Goal: Information Seeking & Learning: Learn about a topic

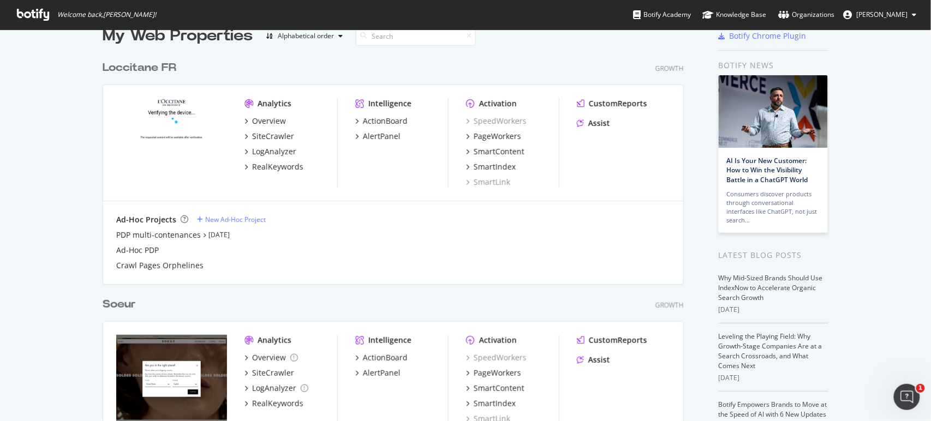
scroll to position [10, 0]
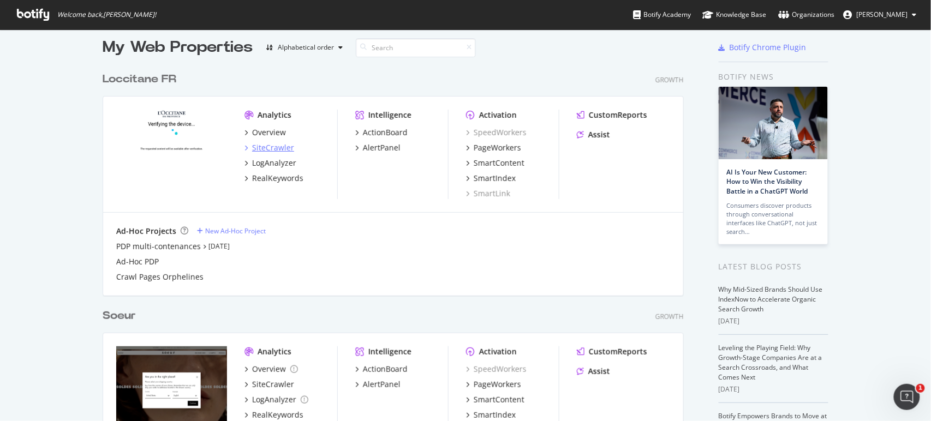
click at [257, 146] on div "SiteCrawler" at bounding box center [273, 147] width 42 height 11
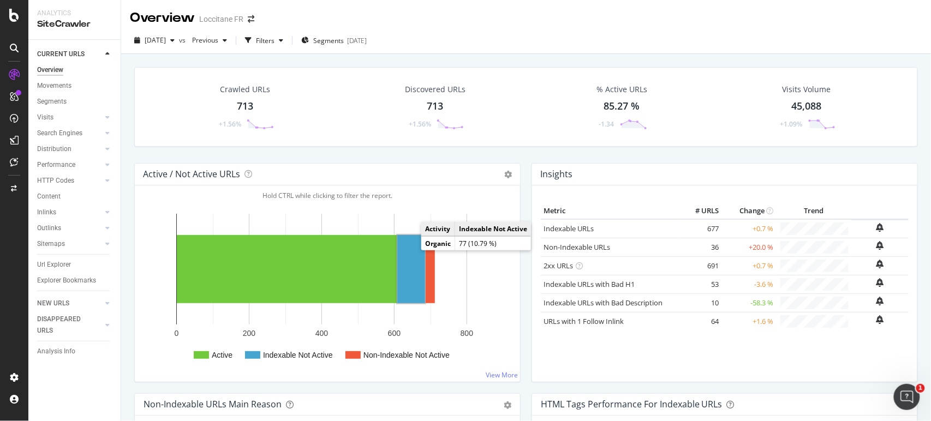
scroll to position [50, 0]
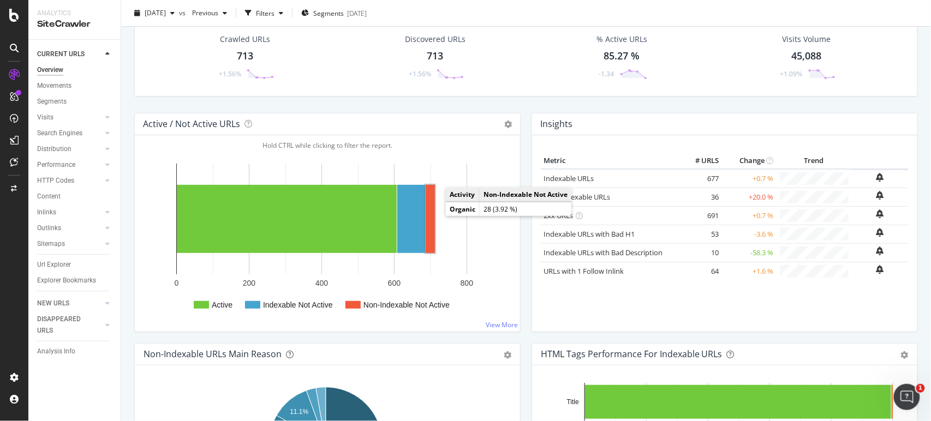
click at [430, 202] on rect "A chart." at bounding box center [430, 219] width 9 height 68
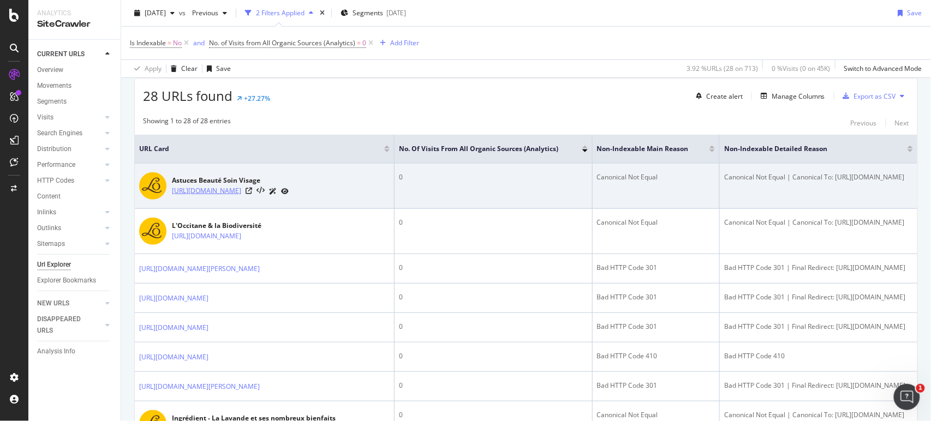
click at [241, 185] on link "[URL][DOMAIN_NAME]" at bounding box center [206, 190] width 69 height 11
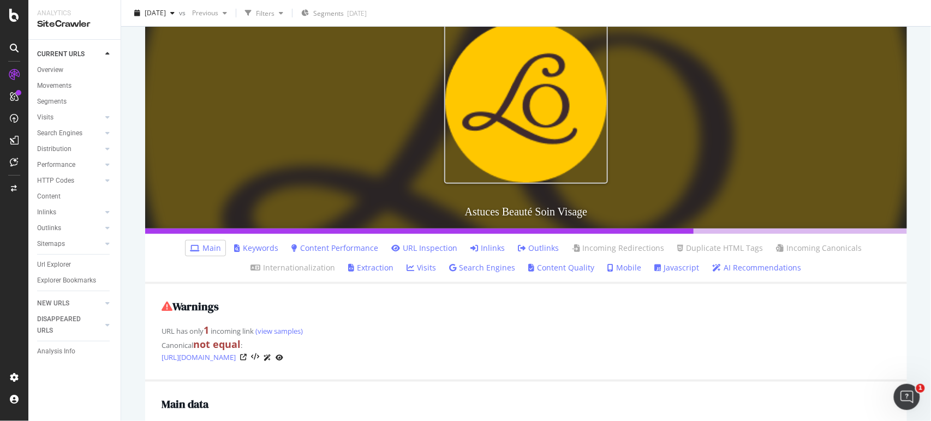
scroll to position [135, 0]
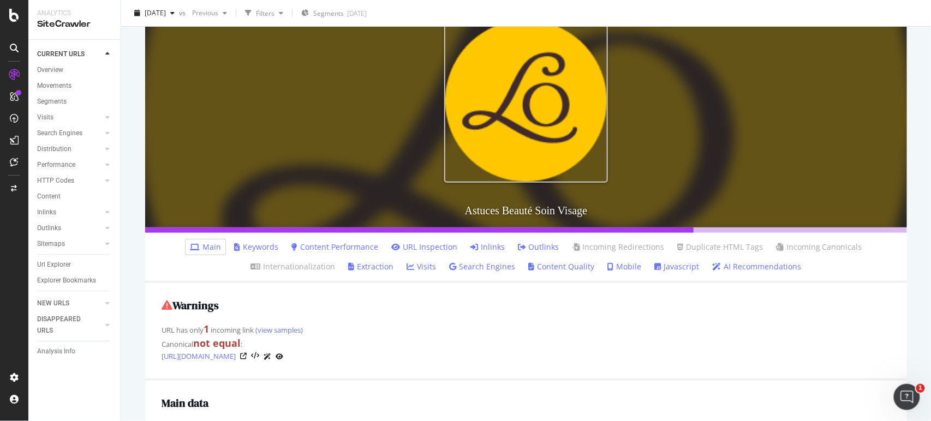
click at [496, 245] on link "Inlinks" at bounding box center [487, 247] width 34 height 11
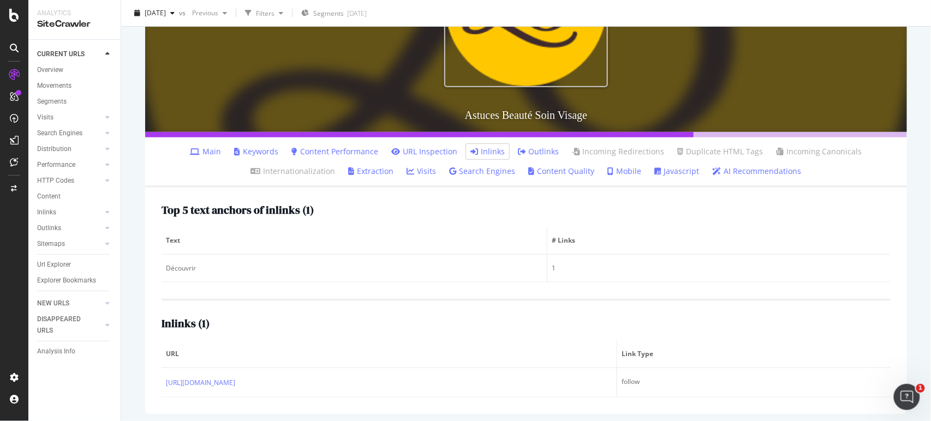
scroll to position [235, 0]
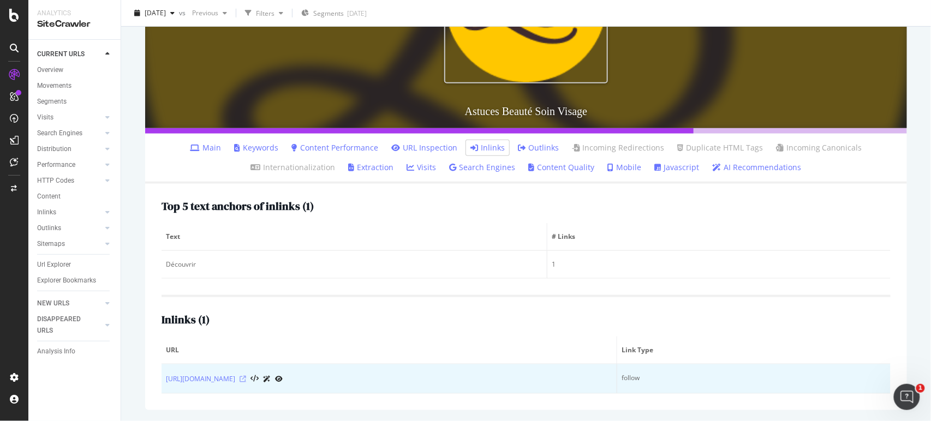
click at [246, 379] on icon at bounding box center [243, 379] width 7 height 7
